Goal: Check status: Check status

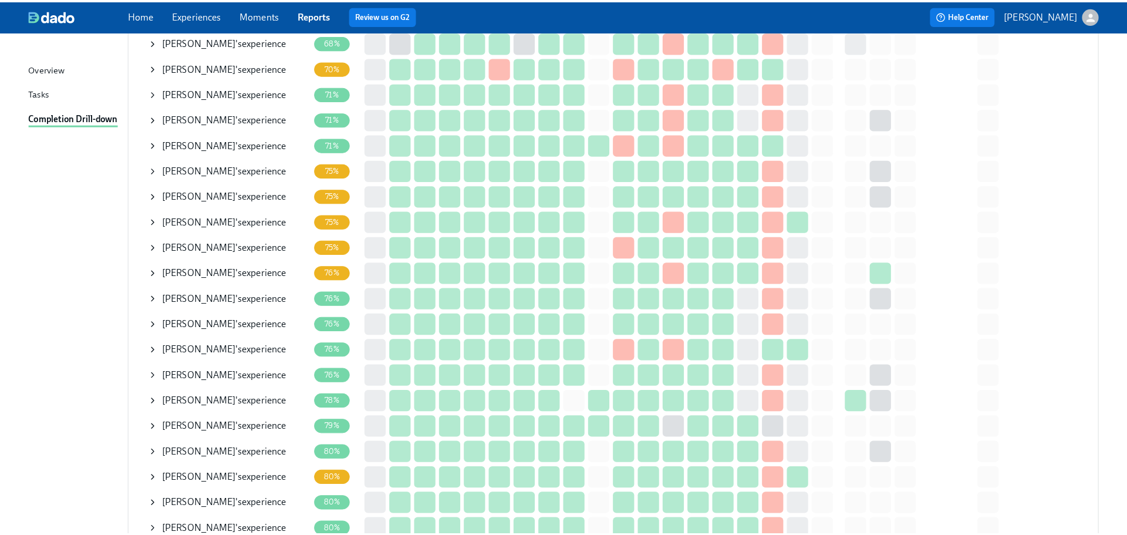
scroll to position [470, 0]
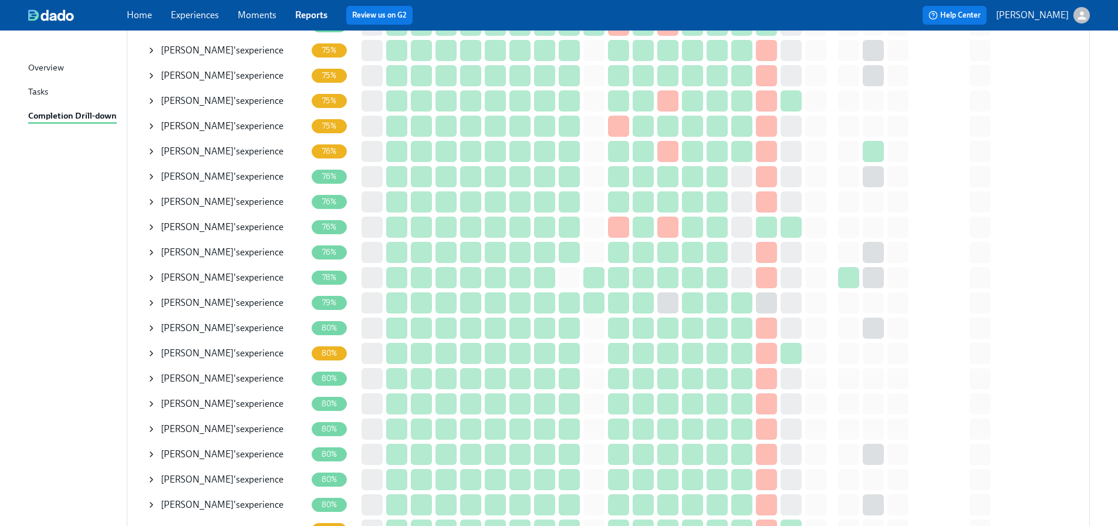
click at [153, 179] on icon at bounding box center [151, 176] width 9 height 9
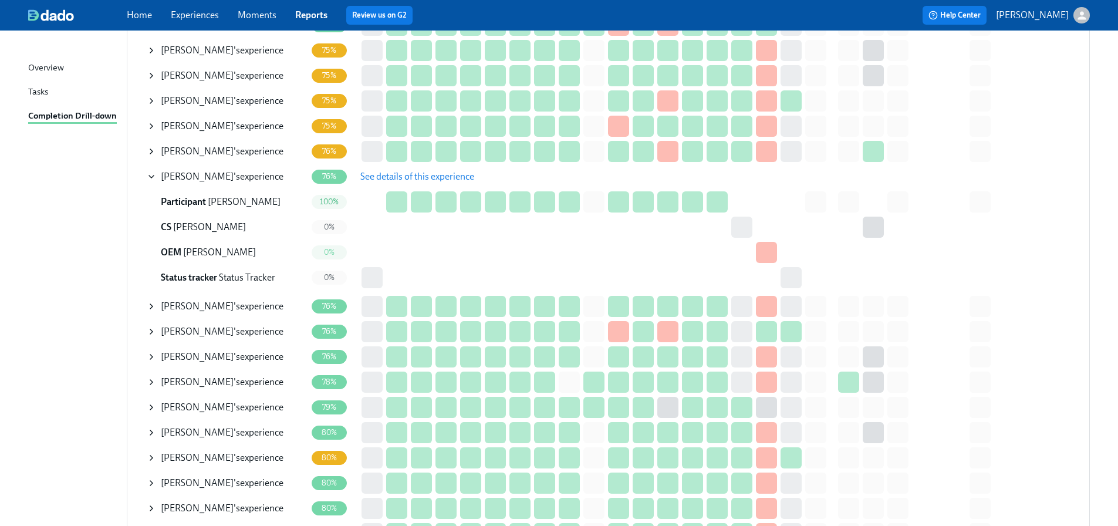
click at [376, 180] on span "See details of this experience" at bounding box center [417, 177] width 114 height 12
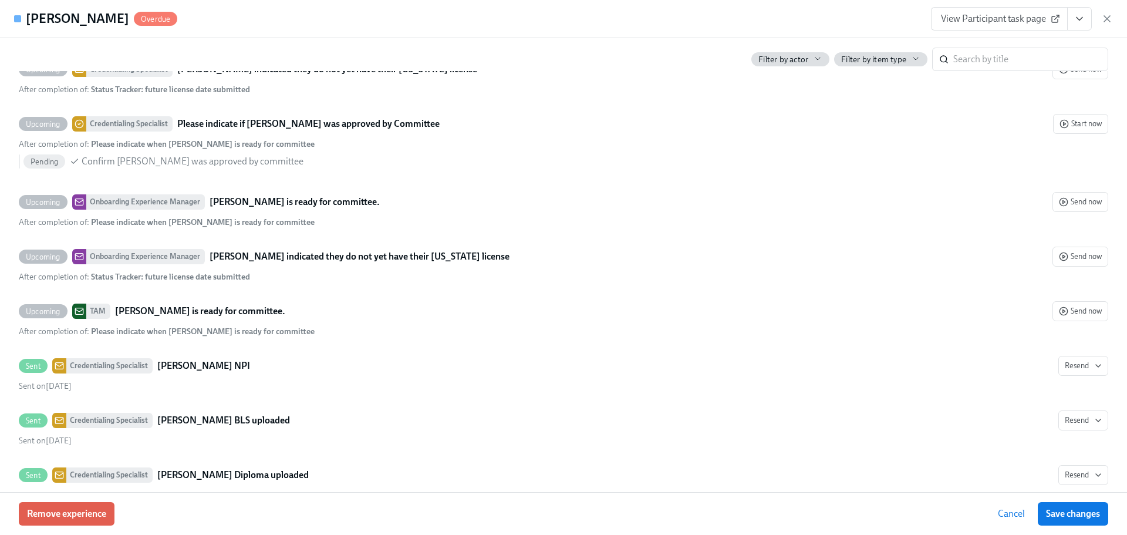
scroll to position [2876, 0]
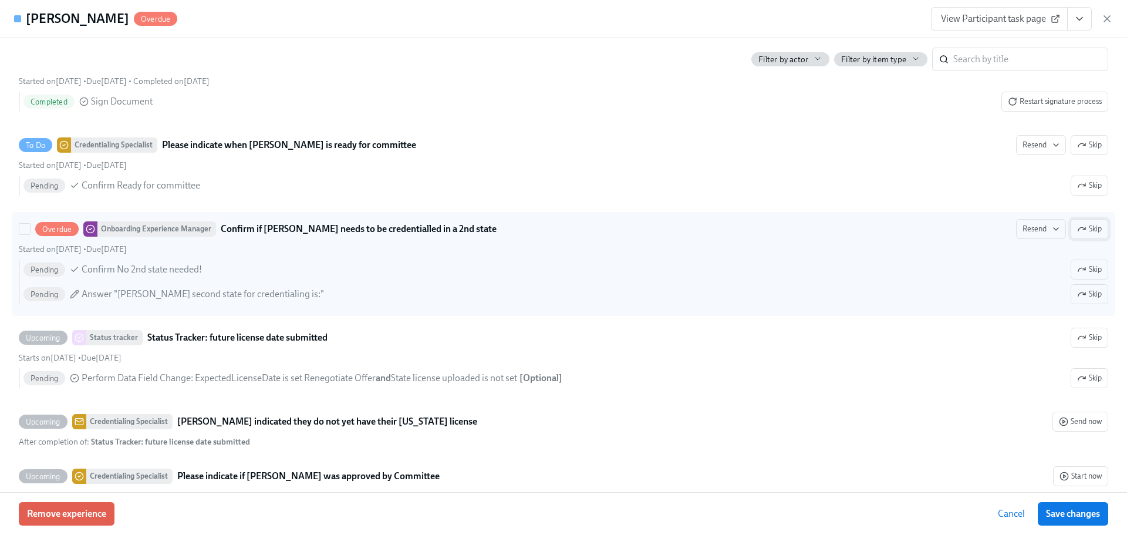
click at [1081, 235] on span "Skip" at bounding box center [1089, 229] width 25 height 12
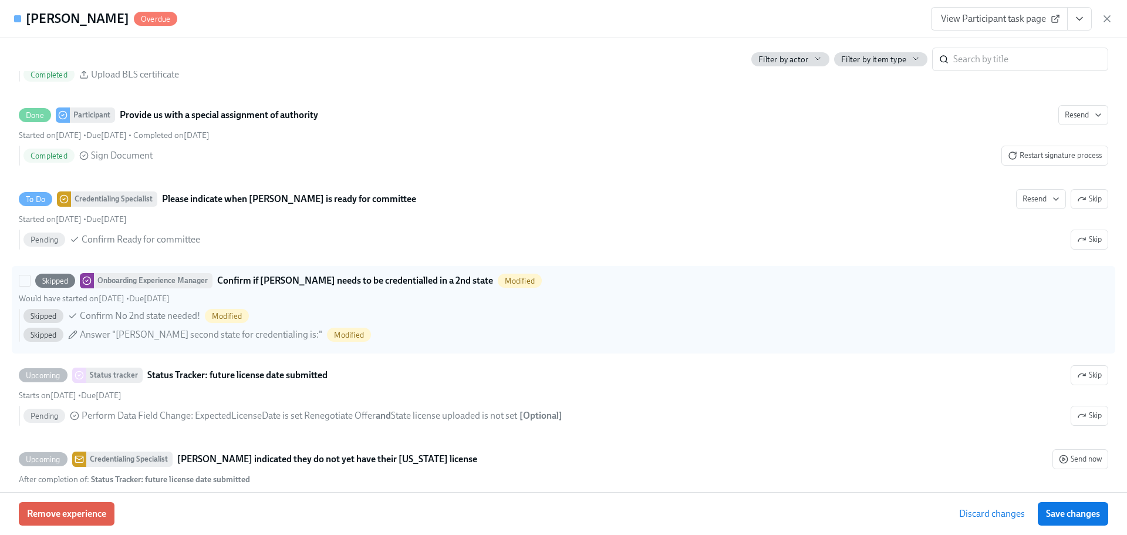
scroll to position [2802, 0]
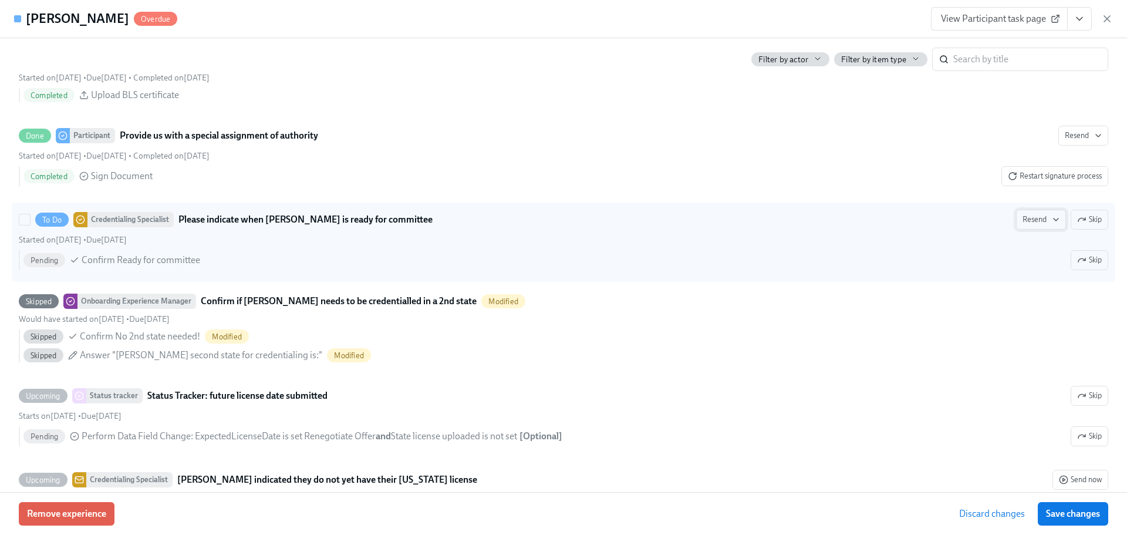
click at [1034, 225] on span "Resend" at bounding box center [1041, 220] width 37 height 12
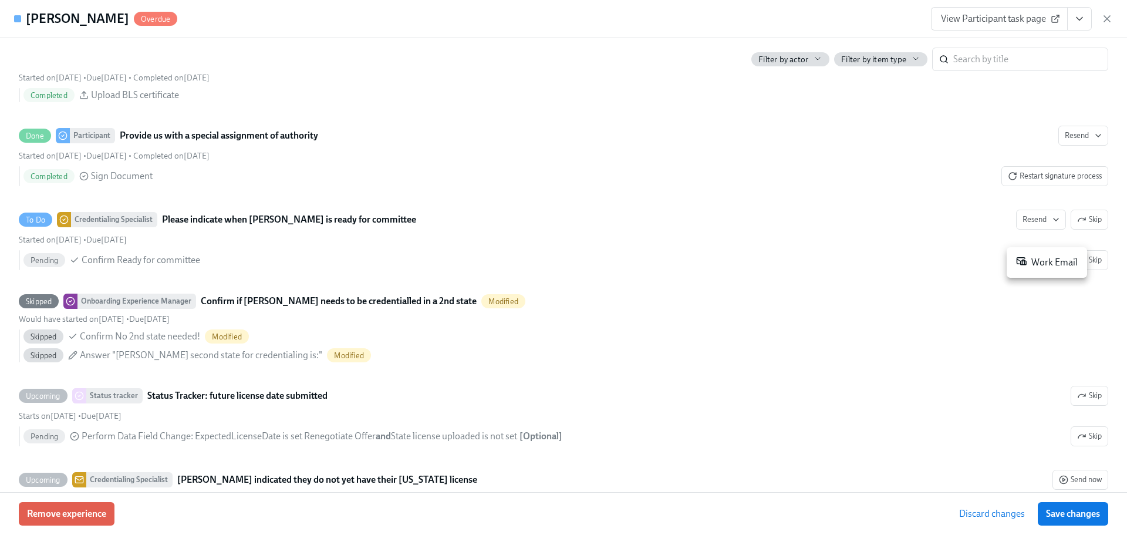
click at [1030, 268] on div "Work Email" at bounding box center [1047, 262] width 62 height 14
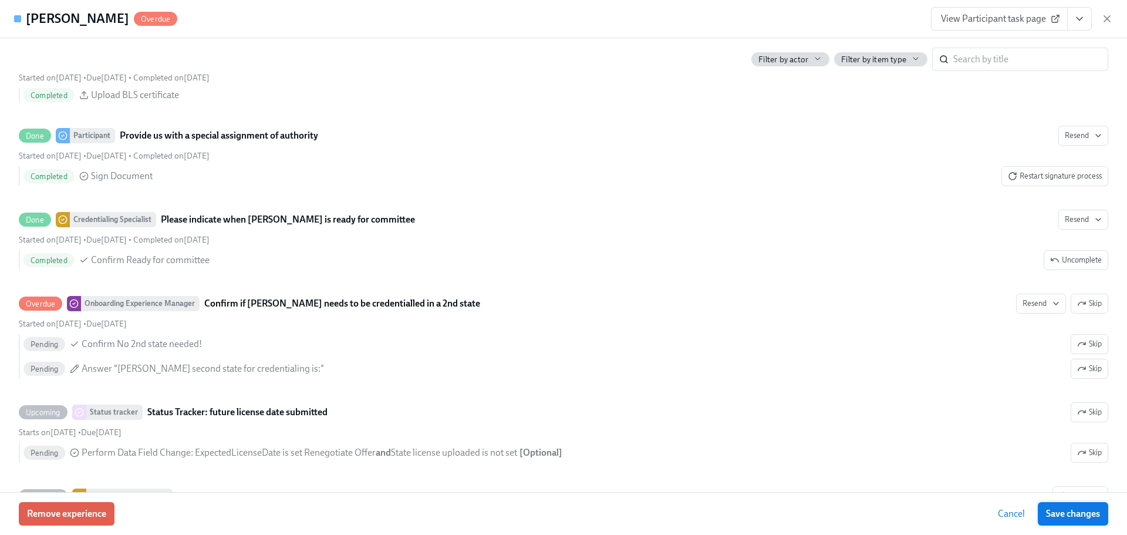
click at [1067, 514] on span "Save changes" at bounding box center [1073, 514] width 54 height 12
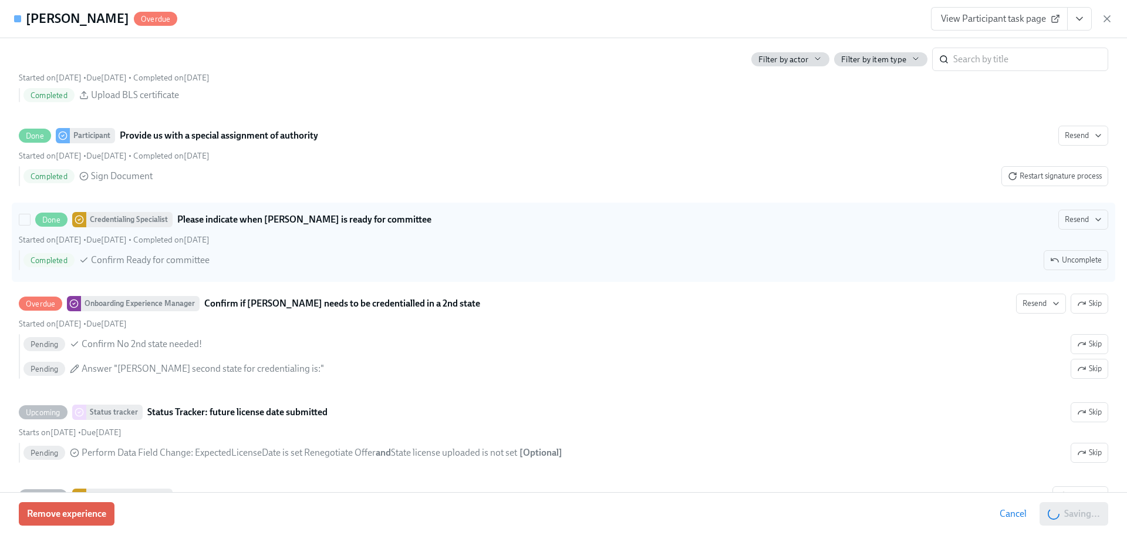
scroll to position [0, 0]
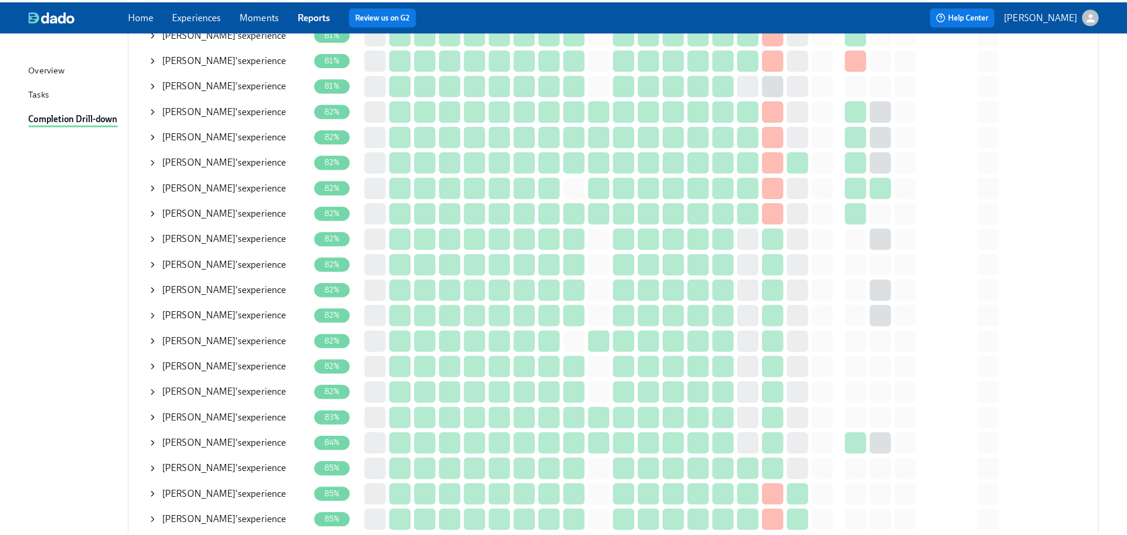
scroll to position [1013, 0]
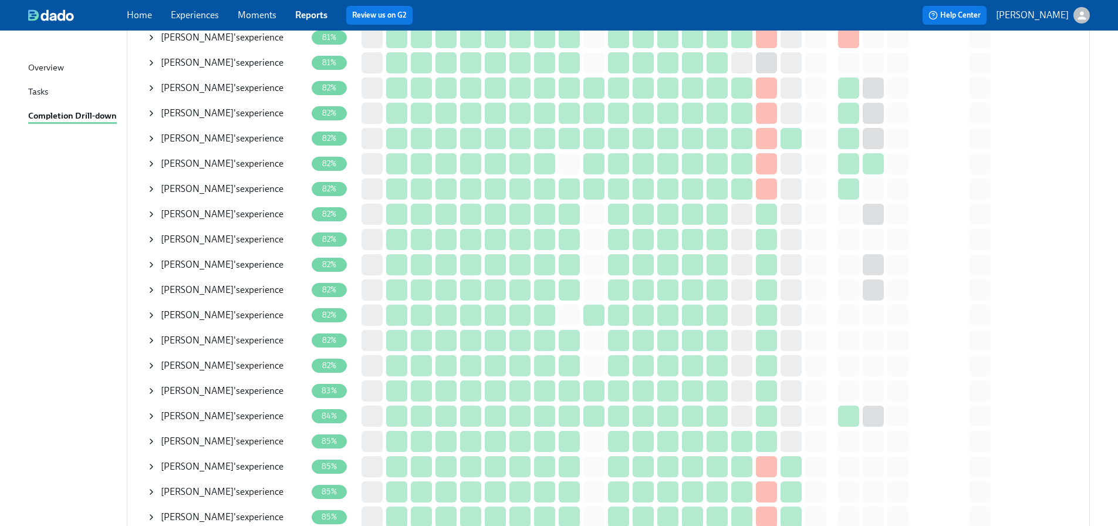
click at [153, 236] on icon at bounding box center [151, 239] width 9 height 9
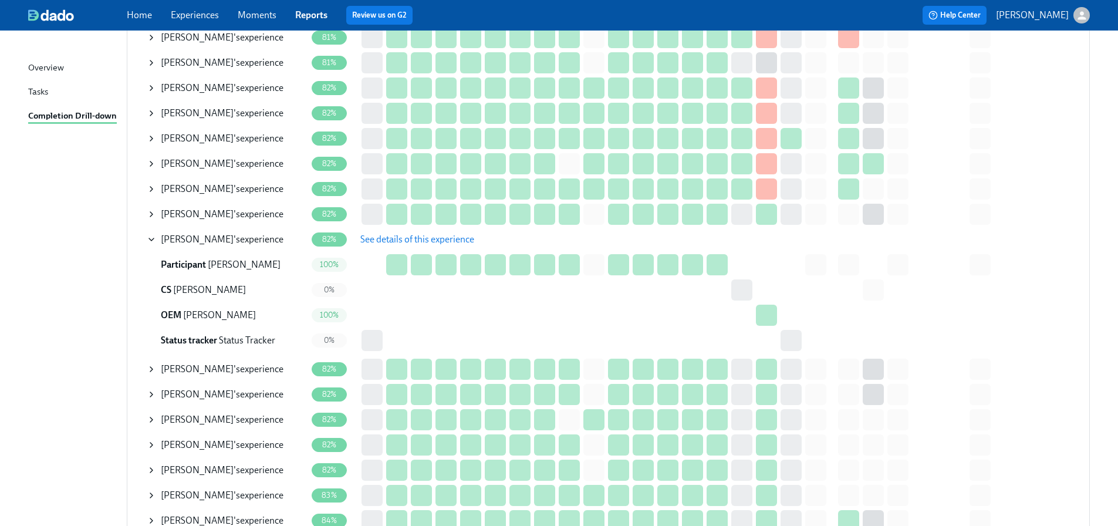
click at [421, 238] on span "See details of this experience" at bounding box center [417, 240] width 114 height 12
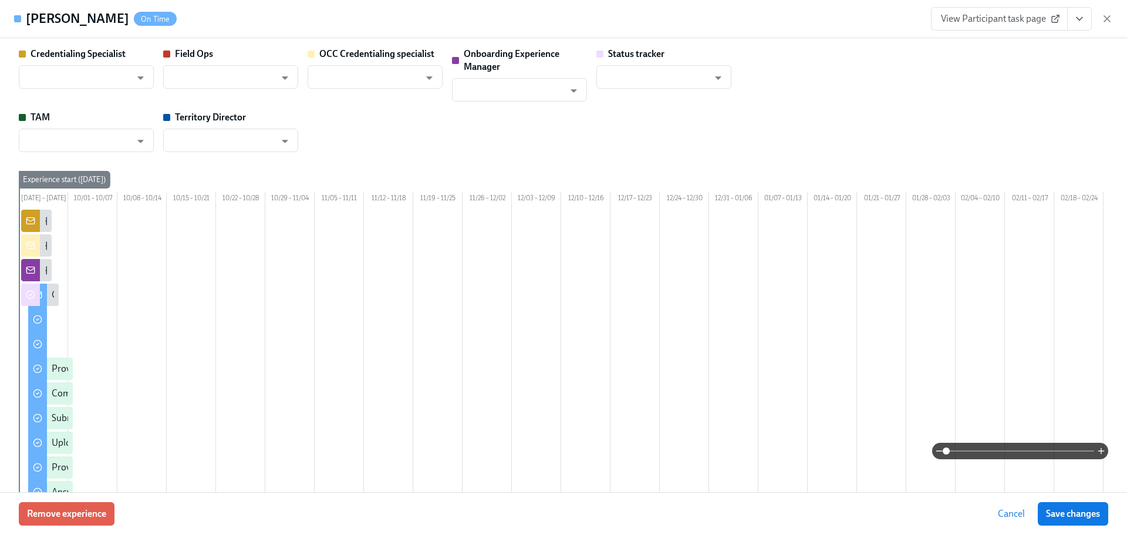
type input "[PERSON_NAME]"
type input "Status Tracker"
type input "[PERSON_NAME]"
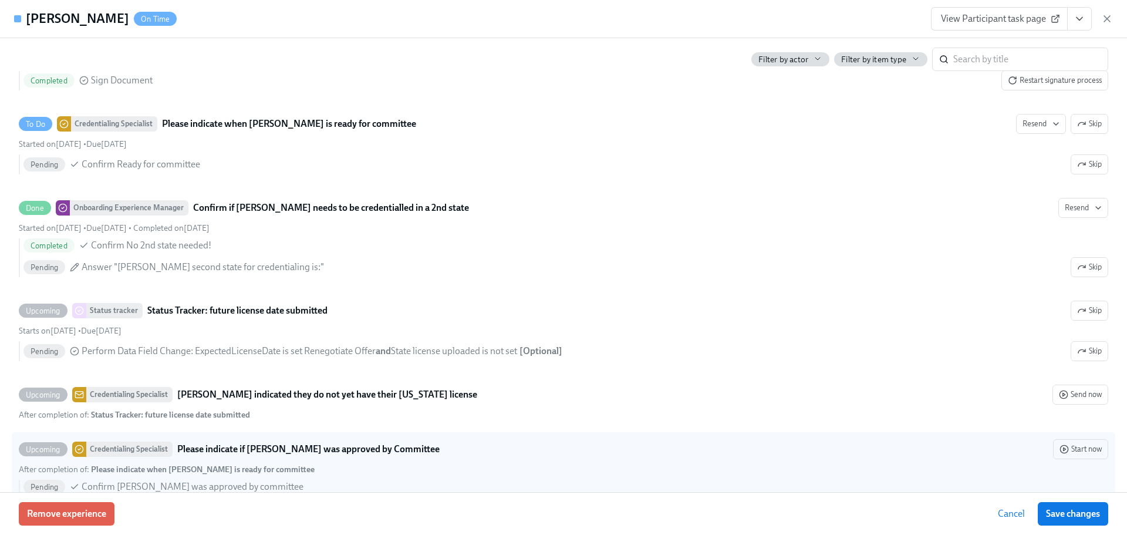
scroll to position [2818, 0]
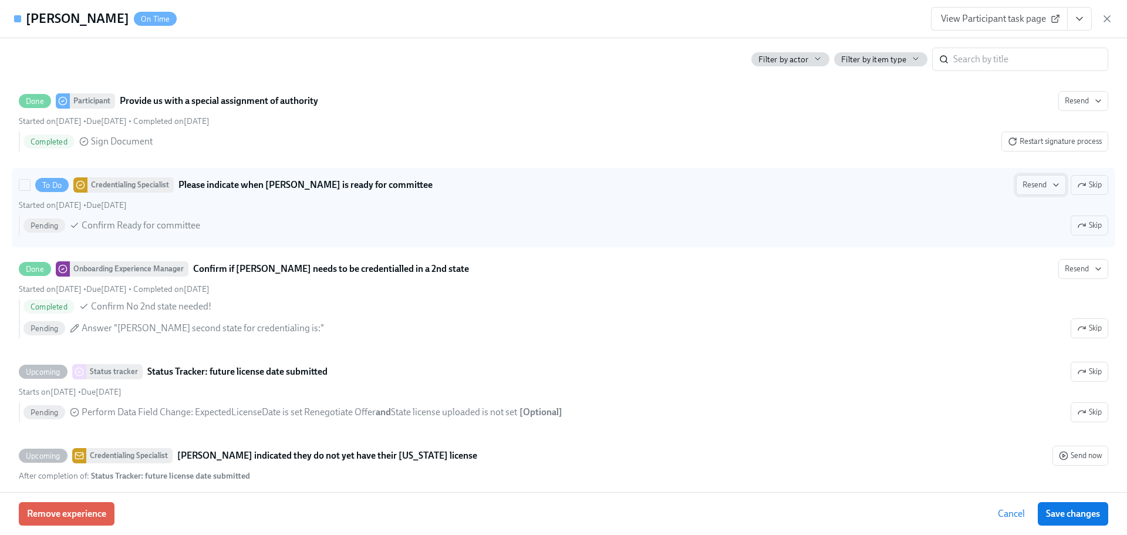
click at [1040, 191] on span "Resend" at bounding box center [1041, 185] width 37 height 12
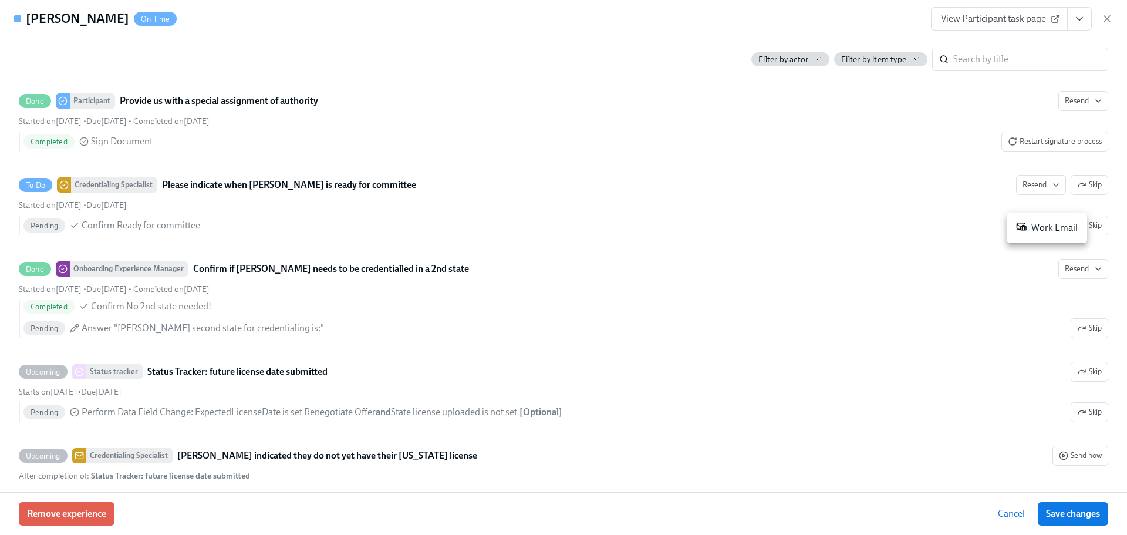
click at [1021, 230] on icon at bounding box center [1021, 226] width 9 height 7
